Goal: Go to known website

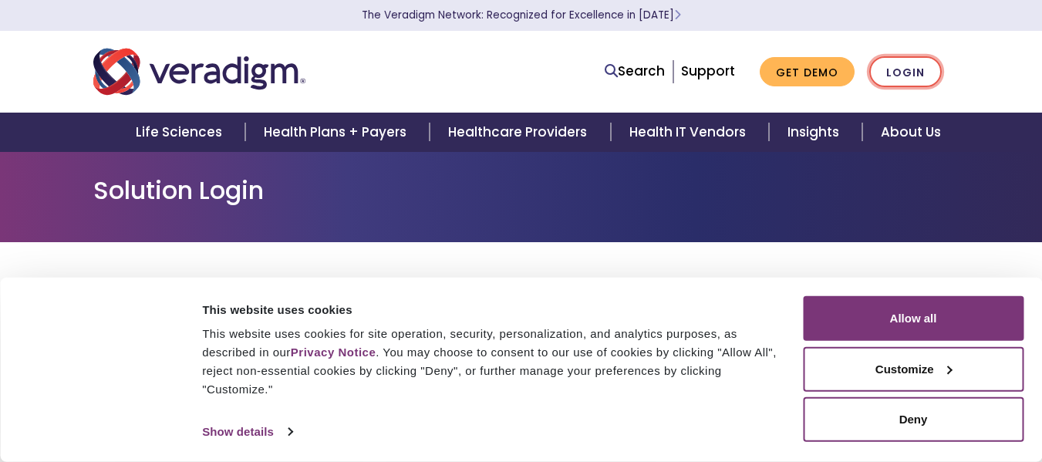
drag, startPoint x: 893, startPoint y: 69, endPoint x: 886, endPoint y: 73, distance: 8.6
click at [893, 70] on link "Login" at bounding box center [905, 72] width 73 height 32
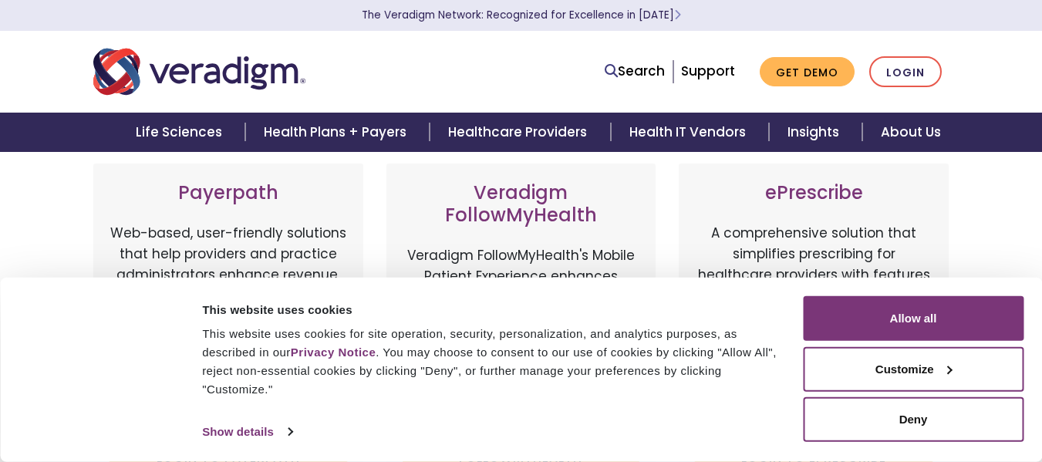
scroll to position [231, 0]
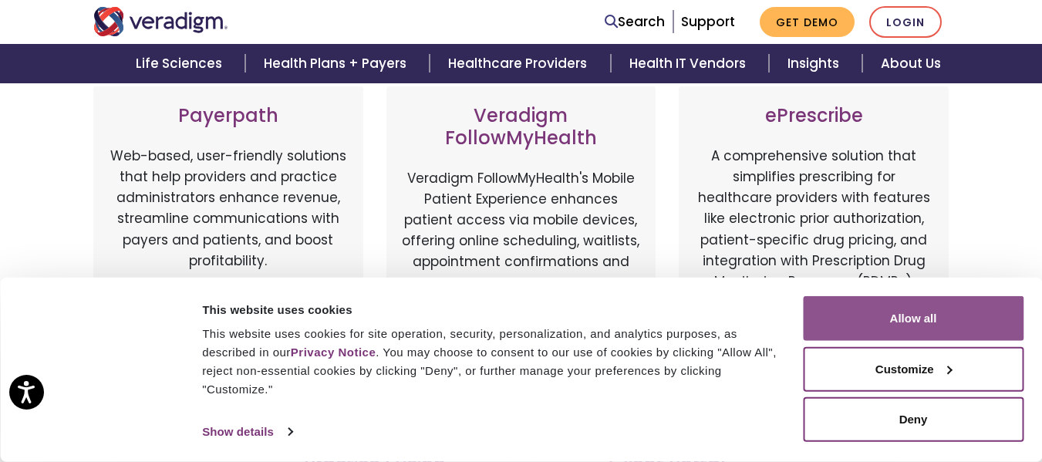
click at [889, 310] on button "Allow all" at bounding box center [913, 318] width 221 height 45
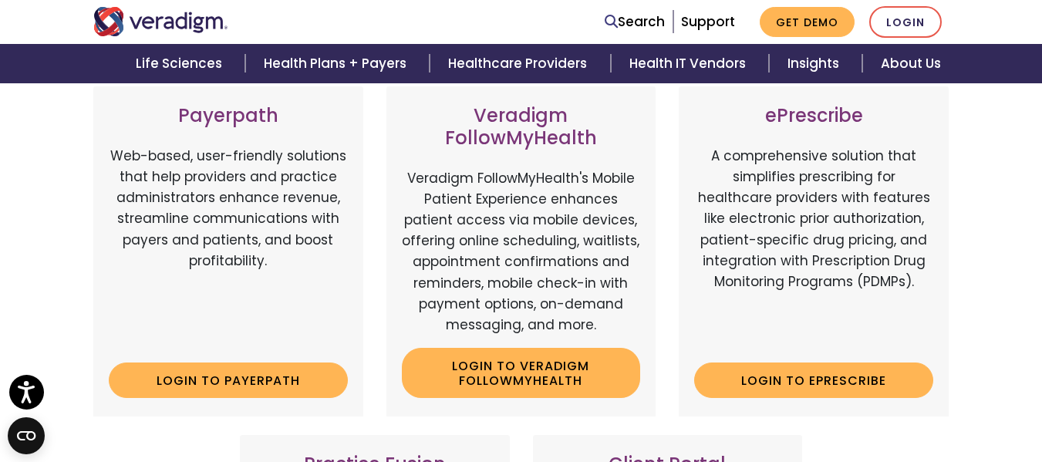
scroll to position [309, 0]
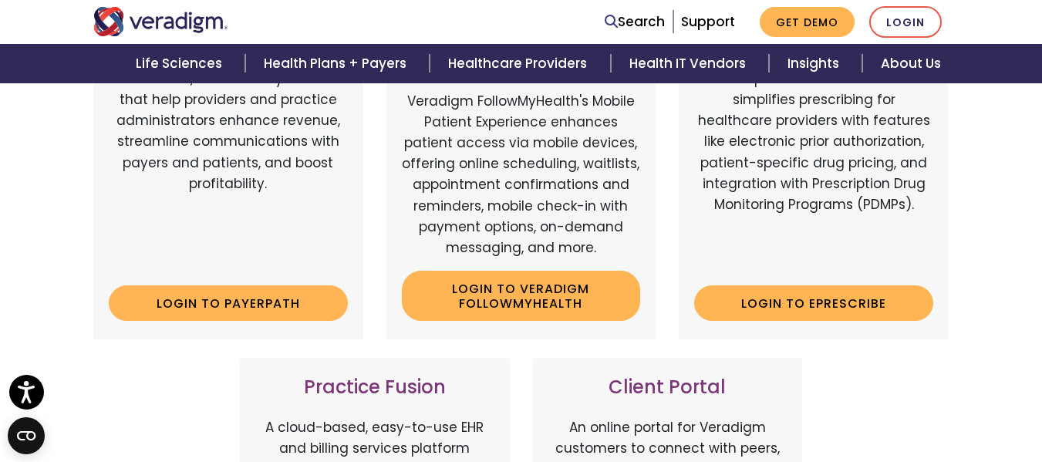
click at [262, 312] on link "Login to Payerpath" at bounding box center [228, 302] width 239 height 35
